Goal: Task Accomplishment & Management: Use online tool/utility

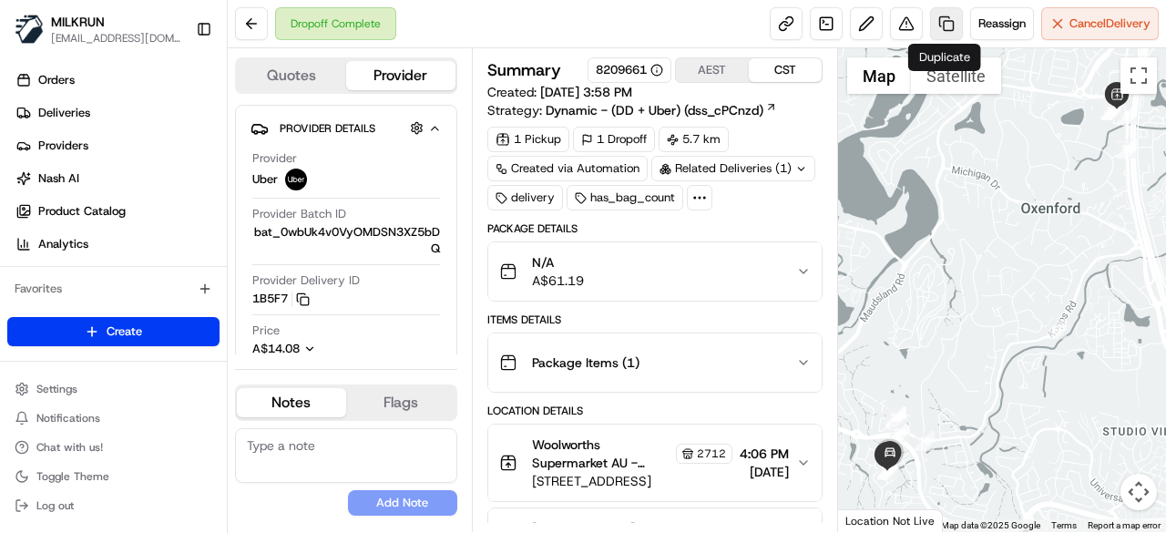
click at [942, 26] on link at bounding box center [946, 23] width 33 height 33
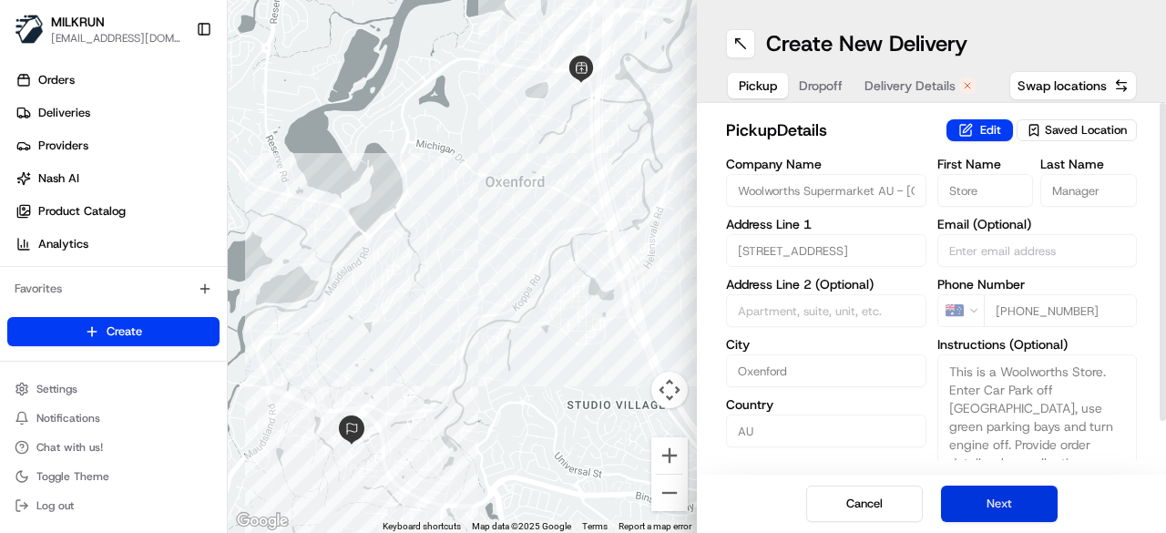
click at [1011, 498] on button "Next" at bounding box center [999, 504] width 117 height 36
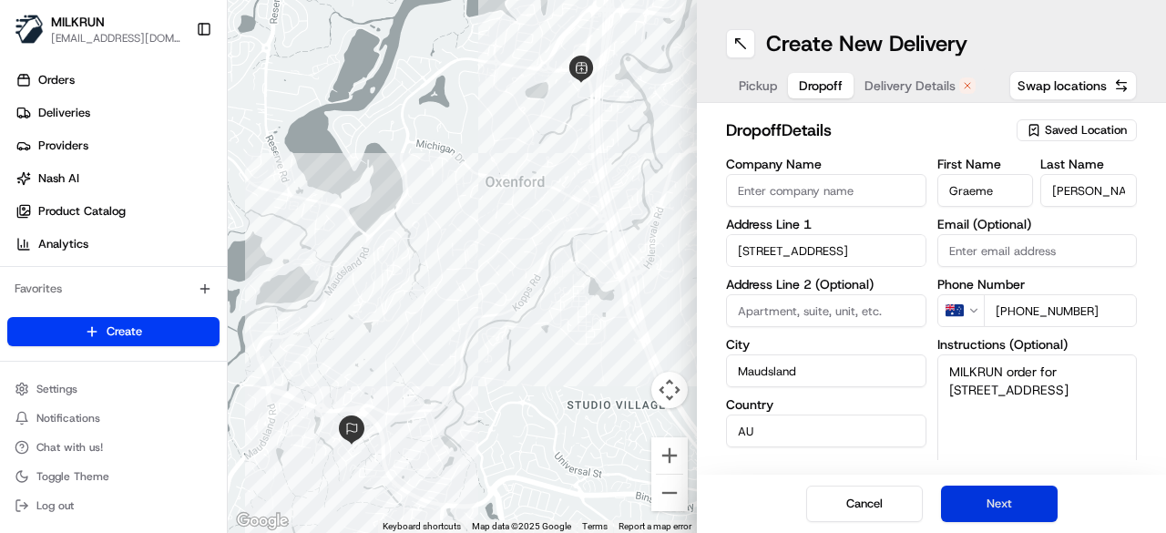
click at [1011, 498] on button "Next" at bounding box center [999, 504] width 117 height 36
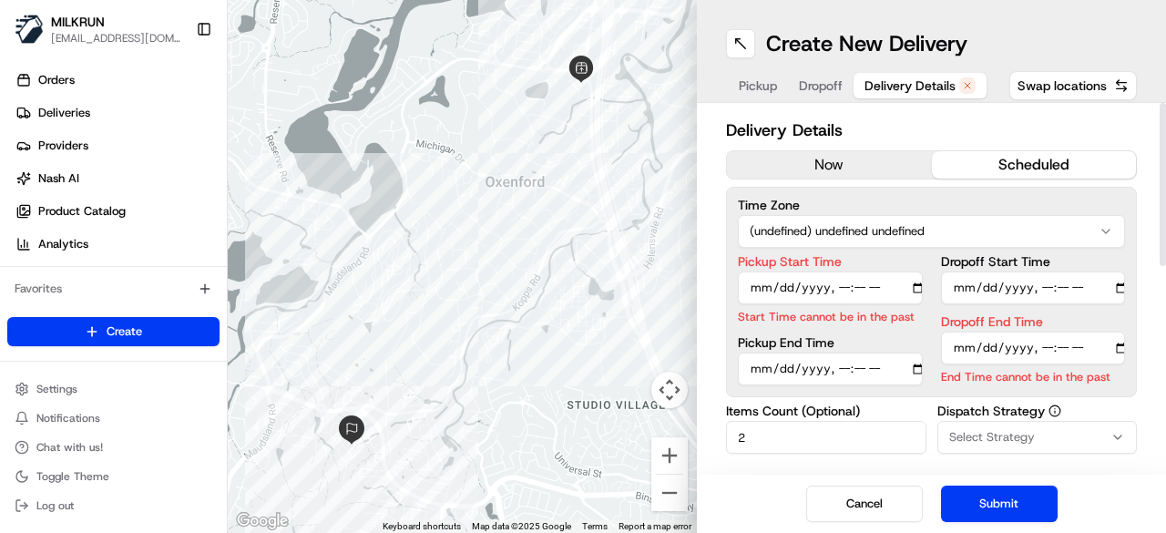
click at [860, 170] on button "now" at bounding box center [829, 164] width 205 height 27
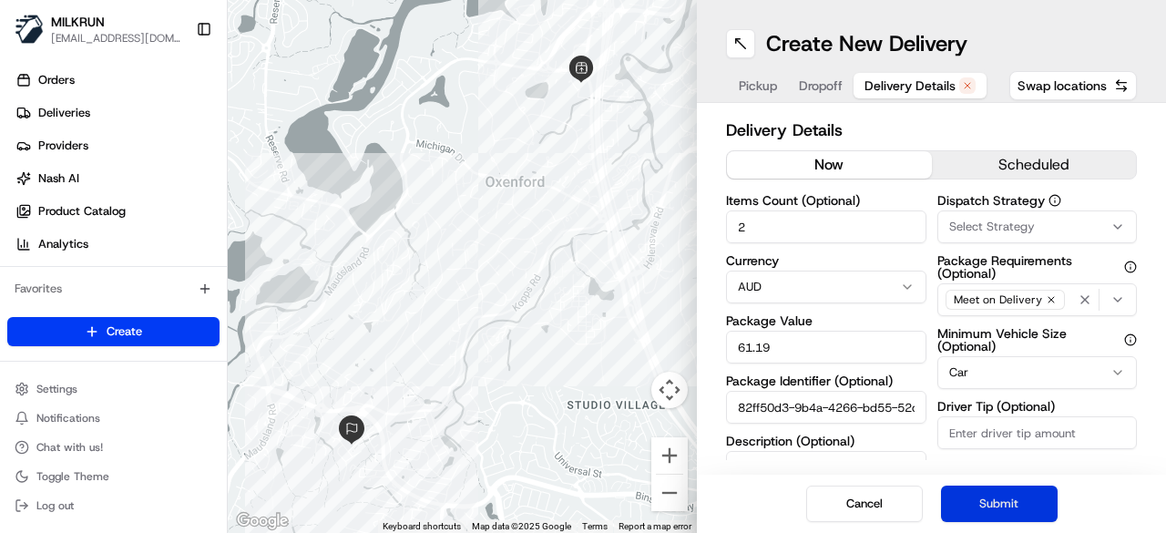
click at [1048, 511] on button "Submit" at bounding box center [999, 504] width 117 height 36
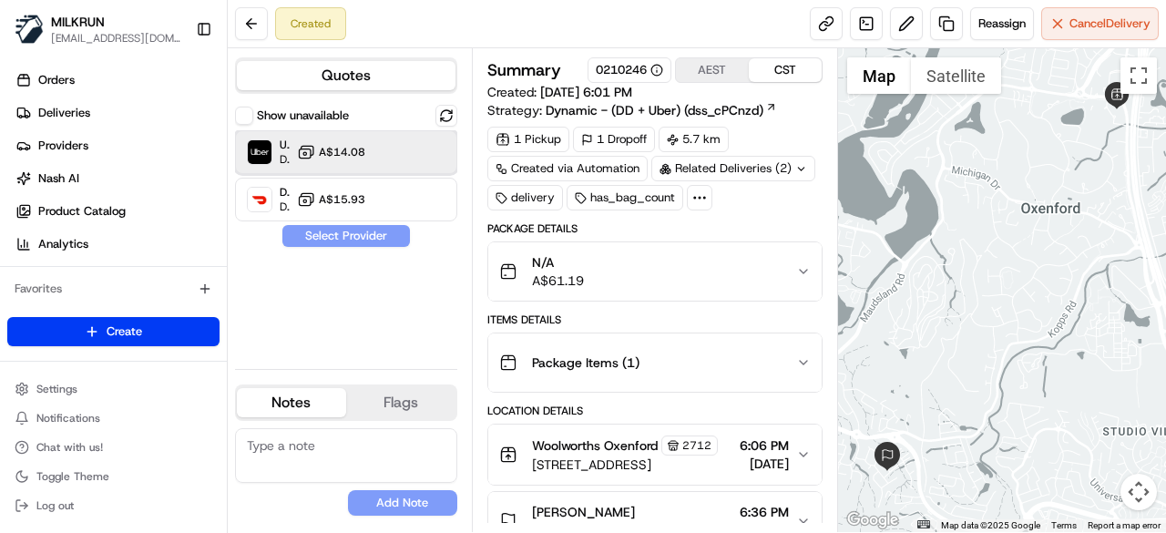
click at [395, 154] on div "Uber Dropoff ETA 26 minutes A$14.08" at bounding box center [346, 152] width 222 height 44
click at [394, 233] on button "Assign Provider" at bounding box center [345, 236] width 129 height 22
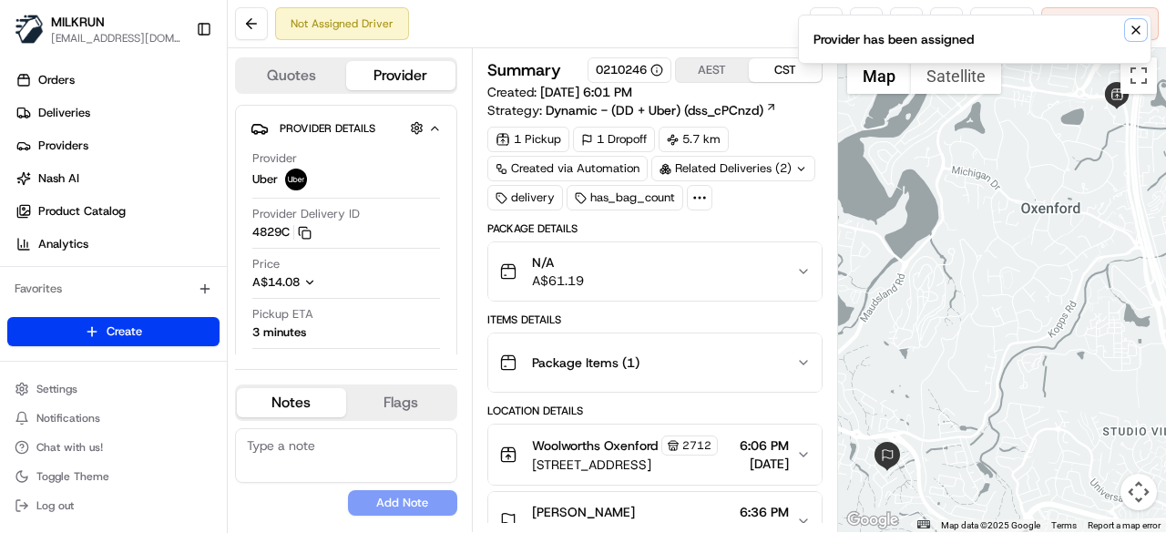
click at [1140, 34] on icon "Notifications (F8)" at bounding box center [1136, 30] width 15 height 15
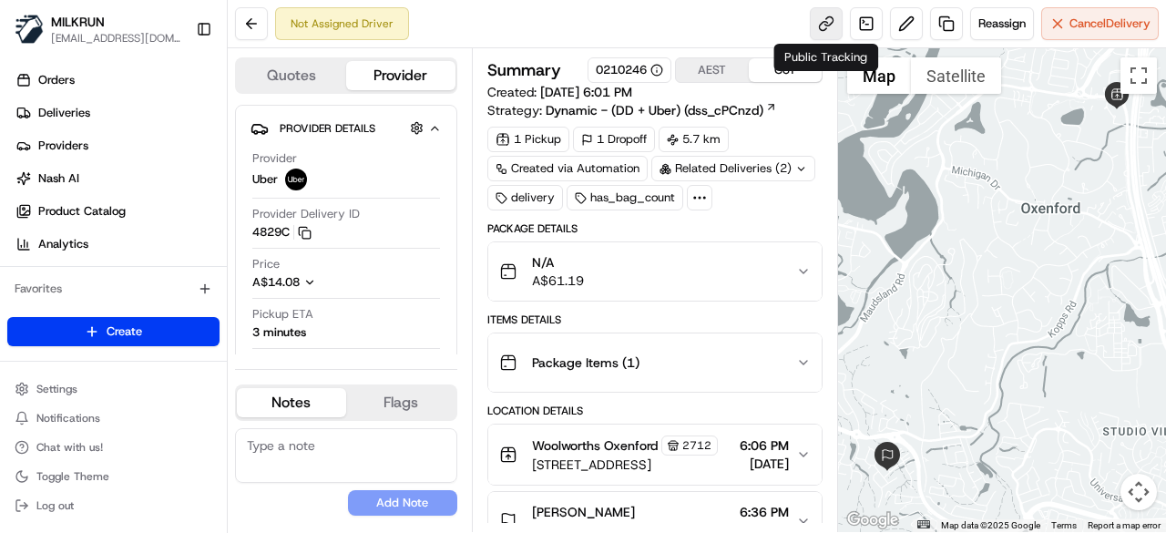
click at [815, 27] on link at bounding box center [826, 23] width 33 height 33
